Goal: Task Accomplishment & Management: Use online tool/utility

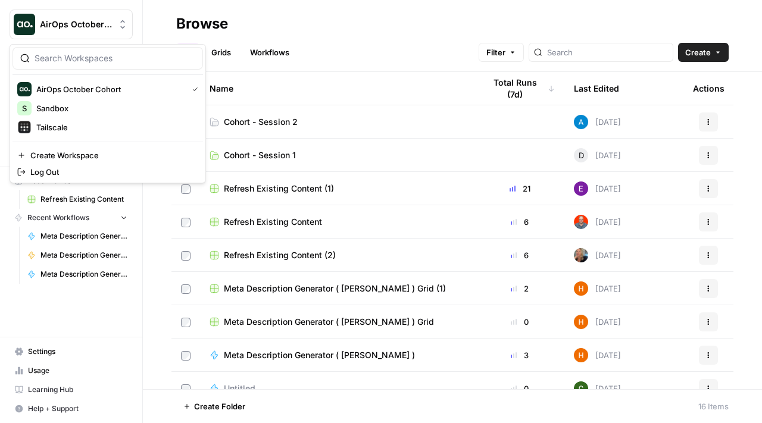
click at [105, 30] on span "AirOps October Cohort" at bounding box center [76, 24] width 72 height 12
click at [327, 8] on header "Browse All Grids Workflows Filter Create" at bounding box center [452, 36] width 619 height 72
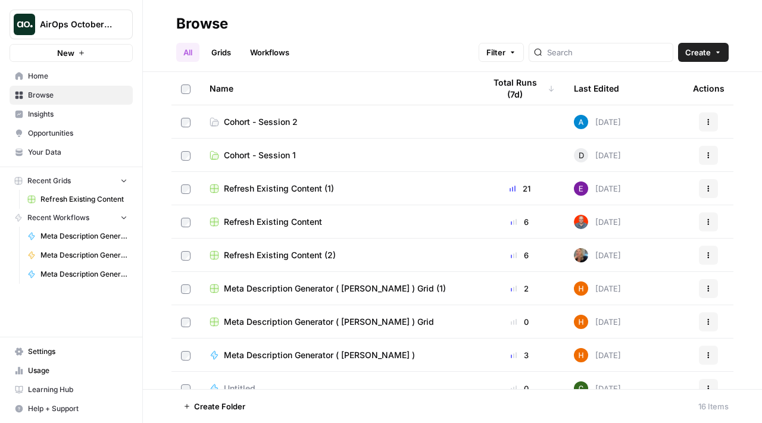
click at [282, 120] on span "Cohort - Session 2" at bounding box center [261, 122] width 74 height 12
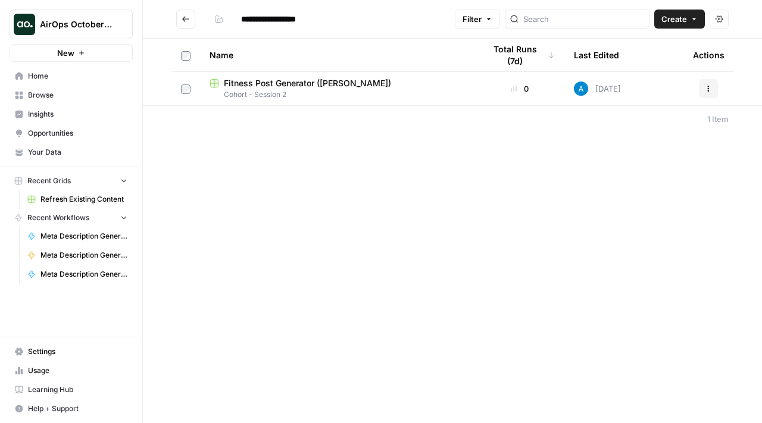
click at [116, 23] on div "AirOps October Cohort" at bounding box center [84, 24] width 89 height 12
click at [352, 145] on div "**********" at bounding box center [452, 211] width 619 height 423
click at [152, 26] on header "**********" at bounding box center [452, 19] width 619 height 39
click at [179, 18] on div "Close sidebar" at bounding box center [188, 24] width 51 height 12
click at [186, 17] on icon "Go back" at bounding box center [186, 19] width 8 height 8
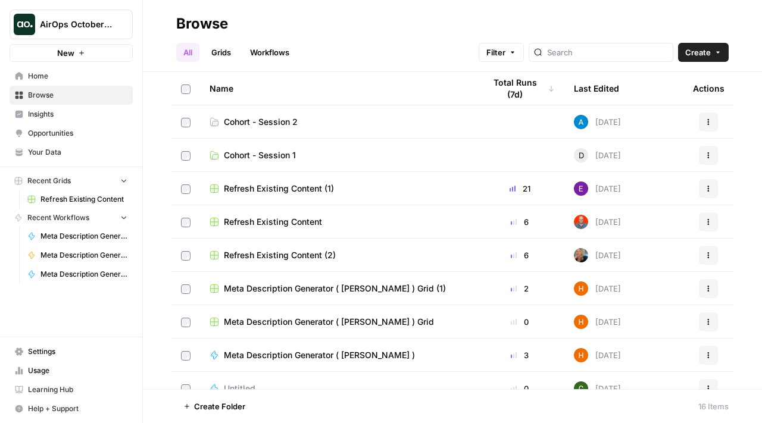
click at [36, 353] on span "Settings" at bounding box center [77, 351] width 99 height 11
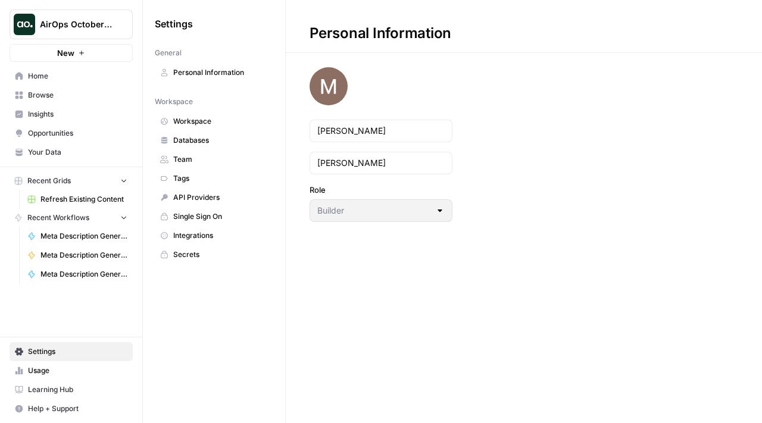
click at [46, 388] on span "Learning Hub" at bounding box center [77, 390] width 99 height 11
click at [99, 146] on link "Your Data" at bounding box center [71, 152] width 123 height 19
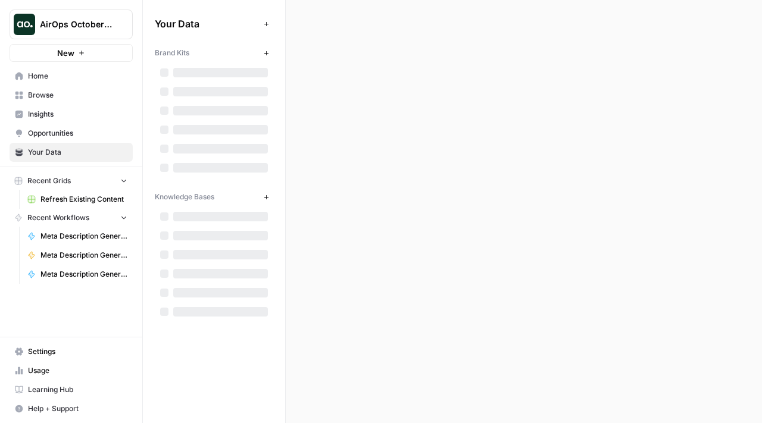
click at [145, 23] on icon "button" at bounding box center [144, 24] width 8 height 8
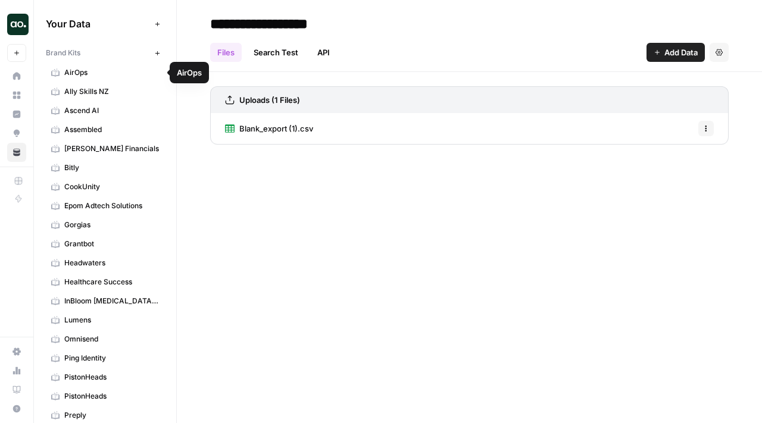
click at [159, 51] on icon "button" at bounding box center [157, 53] width 7 height 7
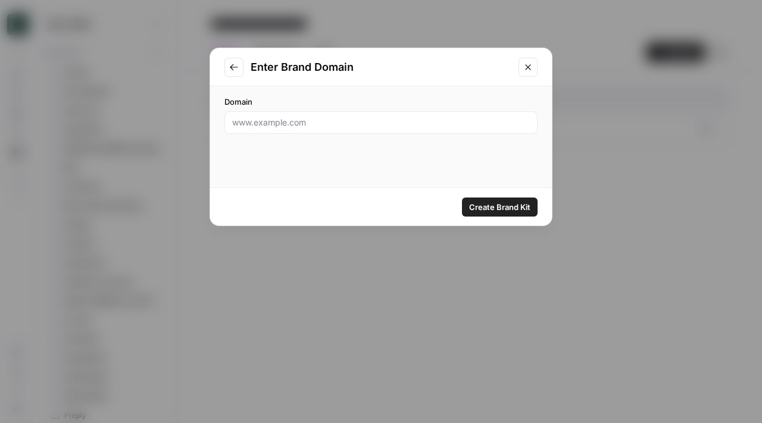
click at [328, 133] on div at bounding box center [380, 122] width 313 height 23
type input "[DOMAIN_NAME]"
click at [472, 205] on span "Create Brand Kit" at bounding box center [499, 207] width 61 height 12
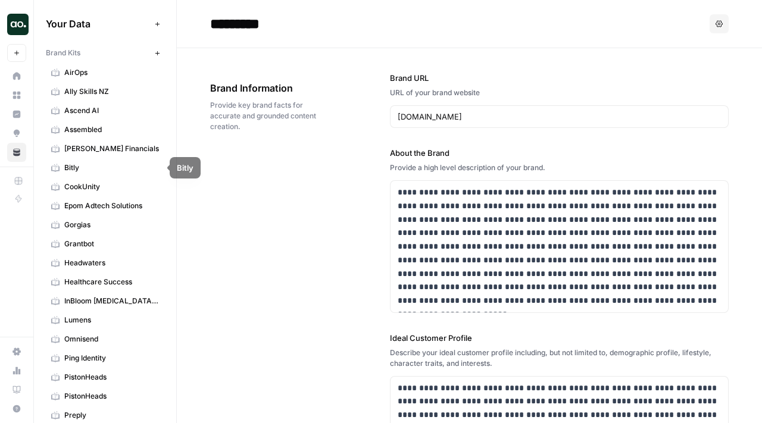
scroll to position [198, 0]
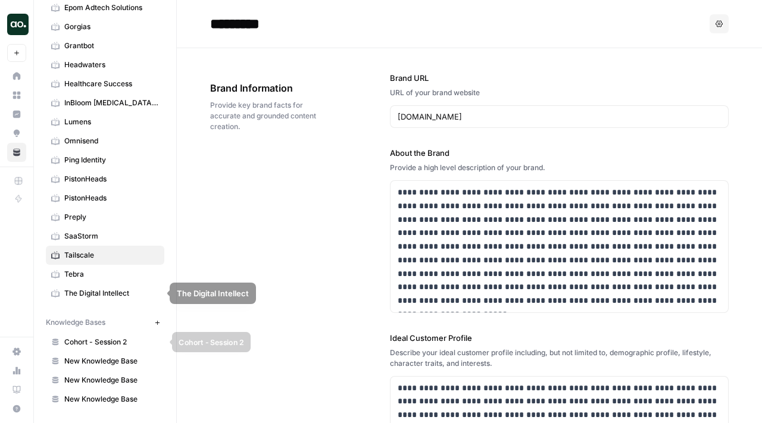
click at [110, 337] on span "Cohort - Session 2" at bounding box center [111, 342] width 95 height 11
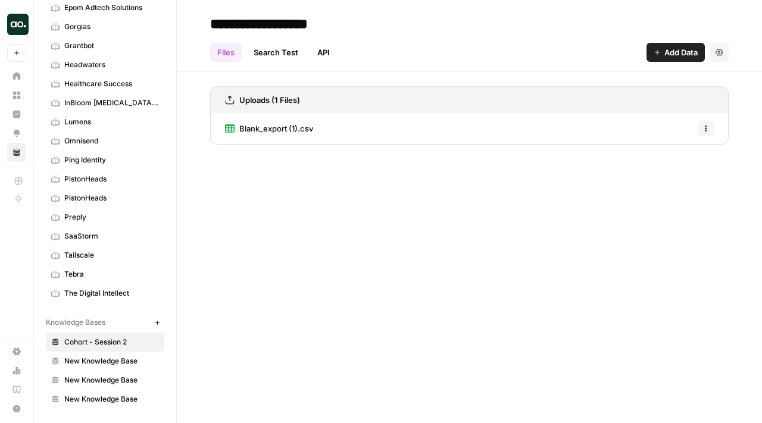
click at [704, 126] on icon "button" at bounding box center [705, 128] width 7 height 7
click at [657, 107] on div "Uploads (1 Files)" at bounding box center [469, 99] width 518 height 27
click at [277, 128] on span "Blank_export (1).csv" at bounding box center [276, 129] width 74 height 12
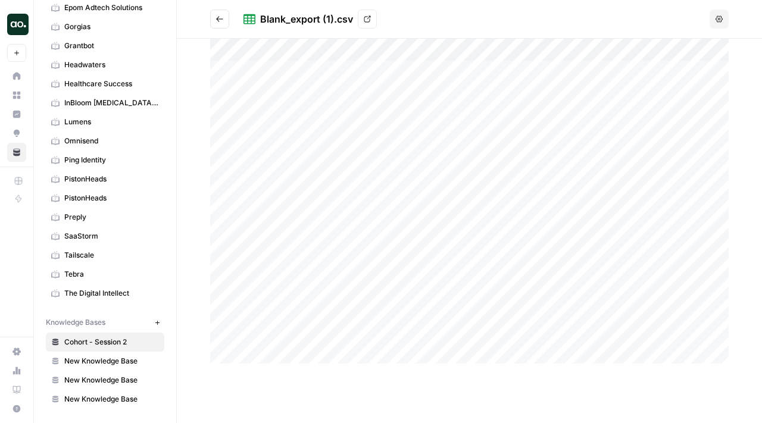
click at [220, 14] on button "Go back" at bounding box center [219, 19] width 19 height 19
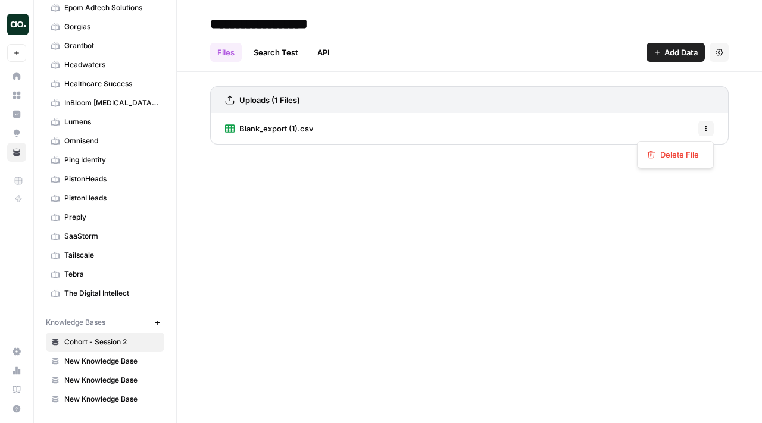
click at [707, 132] on icon "button" at bounding box center [705, 128] width 7 height 7
click at [636, 101] on div "Uploads (1 Files)" at bounding box center [469, 99] width 518 height 27
click at [251, 129] on span "Blank_export (1).csv" at bounding box center [276, 129] width 74 height 12
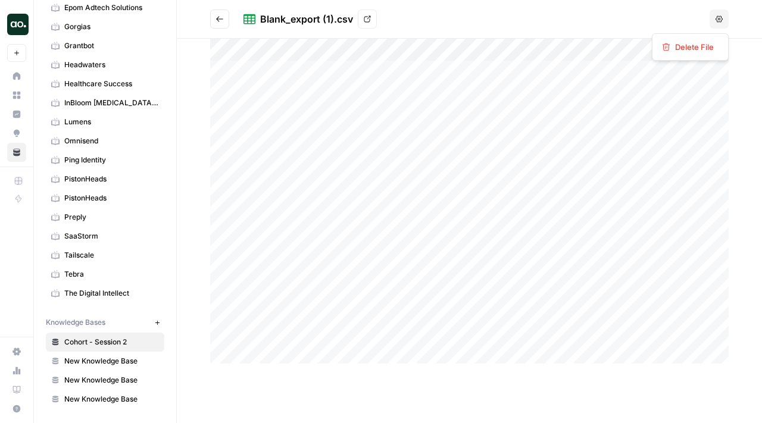
click at [717, 21] on icon "button" at bounding box center [718, 18] width 7 height 7
click at [683, 8] on header "Blank_export (1).csv View Options" at bounding box center [469, 19] width 585 height 39
click at [218, 51] on div at bounding box center [469, 201] width 518 height 325
click at [223, 45] on div at bounding box center [469, 201] width 518 height 325
click at [219, 48] on div at bounding box center [469, 201] width 518 height 325
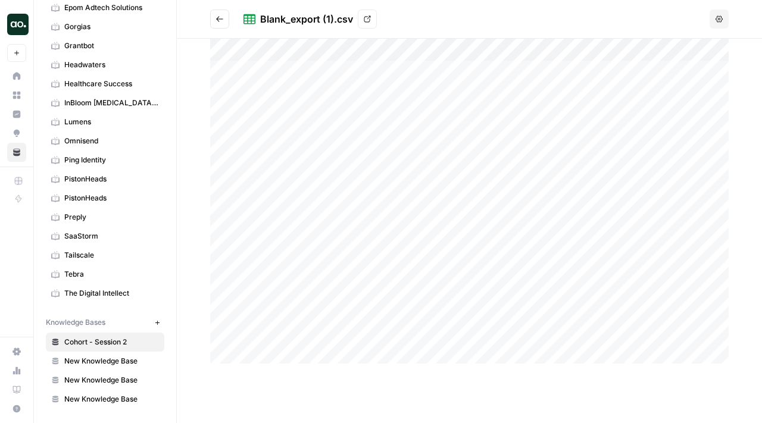
click at [308, 23] on div "Blank_export (1).csv" at bounding box center [306, 19] width 93 height 14
click at [366, 14] on link "View" at bounding box center [367, 19] width 19 height 19
click at [215, 12] on button "Go back" at bounding box center [219, 19] width 19 height 19
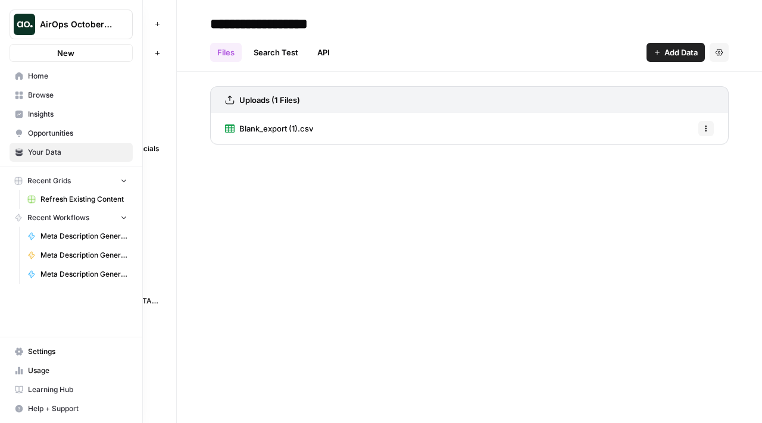
click at [20, 80] on link "Home" at bounding box center [71, 76] width 123 height 19
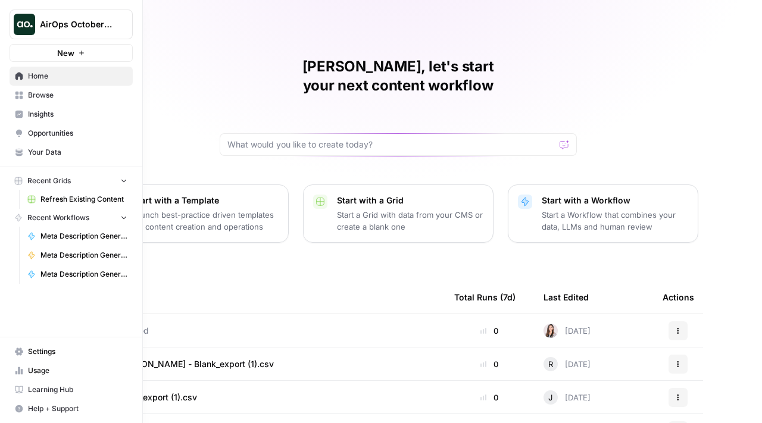
click at [48, 98] on span "Browse" at bounding box center [77, 95] width 99 height 11
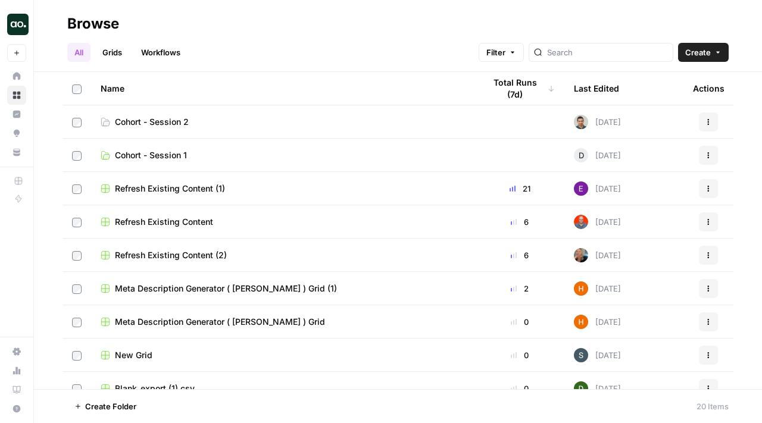
click at [130, 124] on span "Cohort - Session 2" at bounding box center [152, 122] width 74 height 12
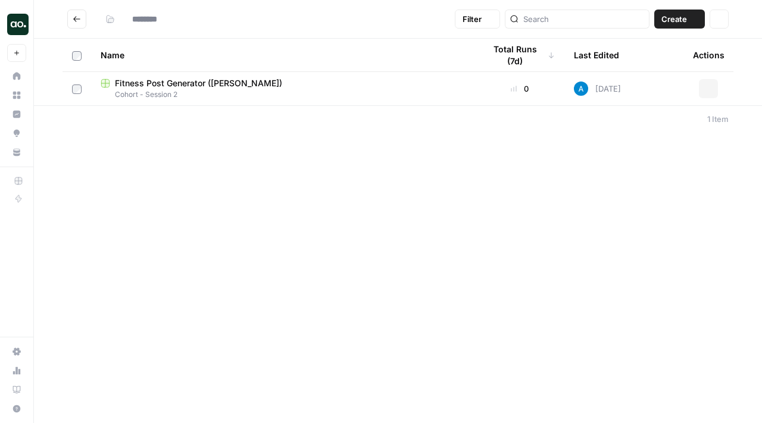
type input "**********"
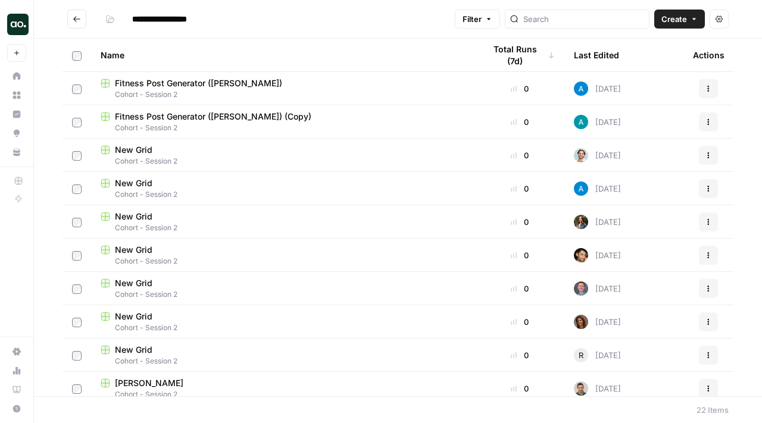
click at [673, 18] on span "Create" at bounding box center [674, 19] width 26 height 12
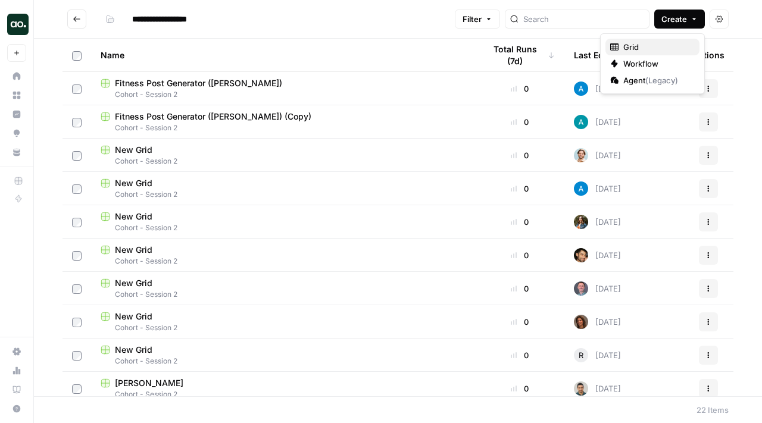
click at [651, 49] on span "Grid" at bounding box center [656, 47] width 67 height 12
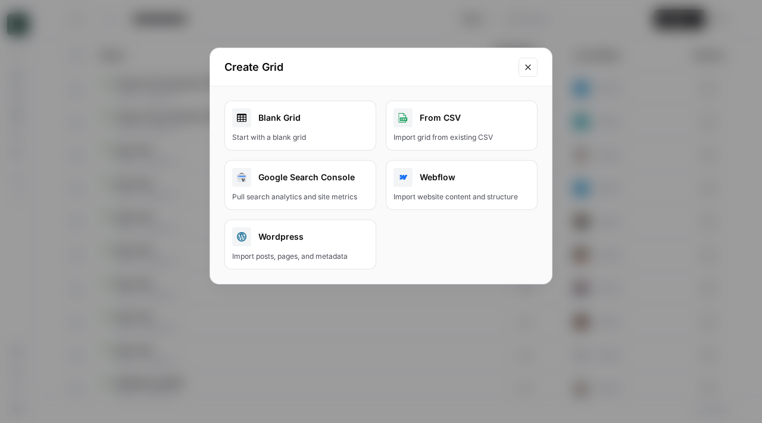
click at [456, 135] on div "Import grid from existing CSV" at bounding box center [461, 137] width 136 height 11
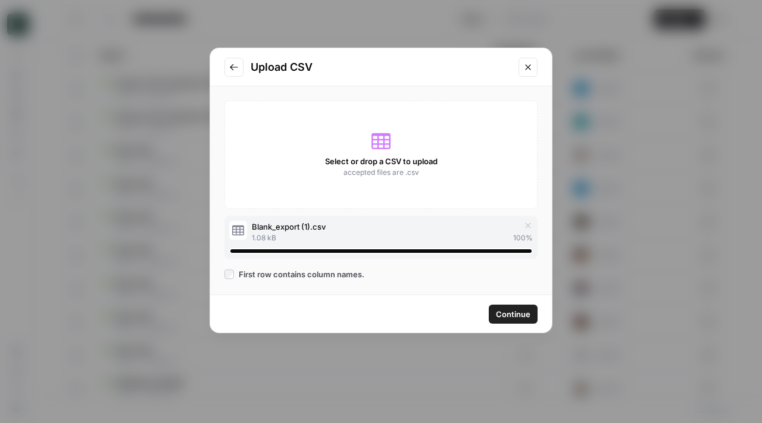
click at [505, 317] on span "Continue" at bounding box center [513, 314] width 35 height 12
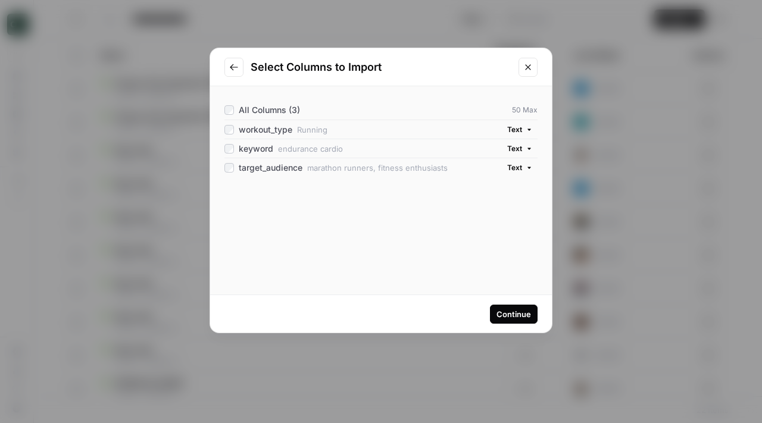
click at [515, 310] on div "Continue" at bounding box center [513, 314] width 35 height 12
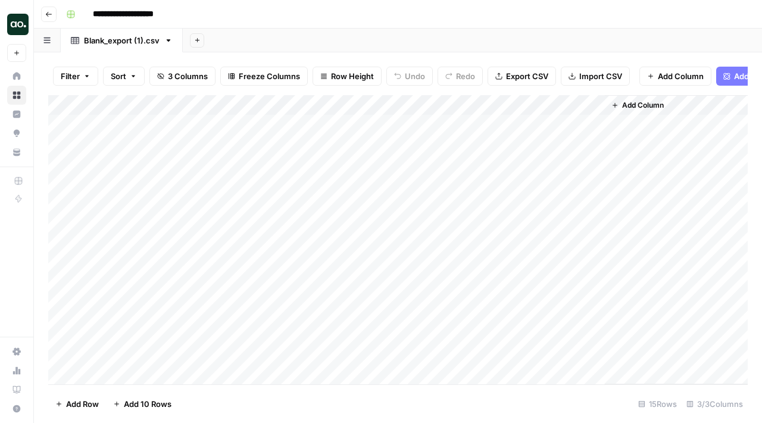
click at [149, 15] on input "**********" at bounding box center [134, 14] width 92 height 19
click at [155, 14] on input "**********" at bounding box center [134, 14] width 92 height 19
click at [146, 11] on input "**********" at bounding box center [134, 14] width 92 height 19
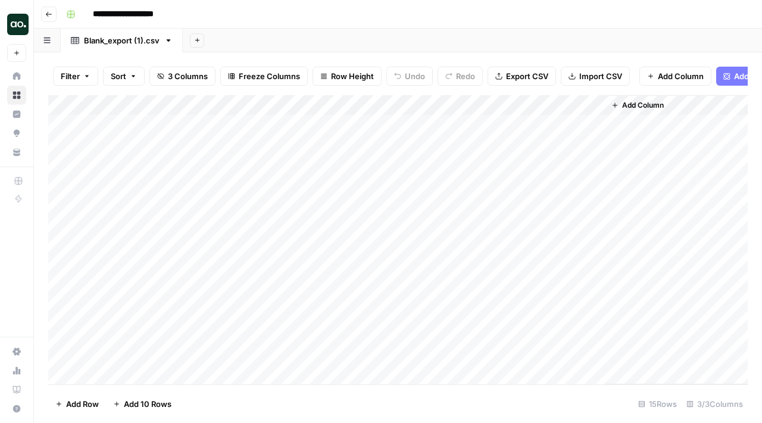
click at [146, 11] on input "**********" at bounding box center [134, 14] width 92 height 19
type input "******"
click at [314, 24] on header "Go back ******" at bounding box center [398, 14] width 728 height 29
